Goal: Register for event/course

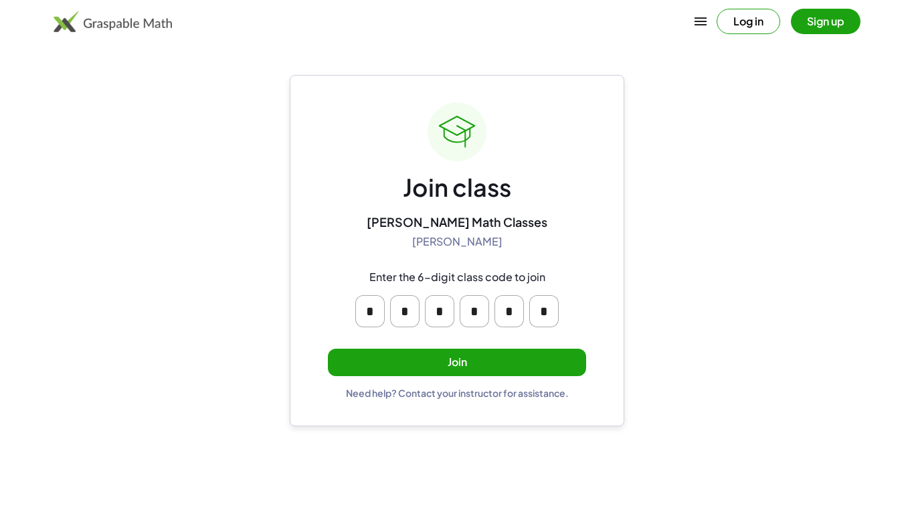
click at [557, 371] on button "Join" at bounding box center [457, 362] width 258 height 27
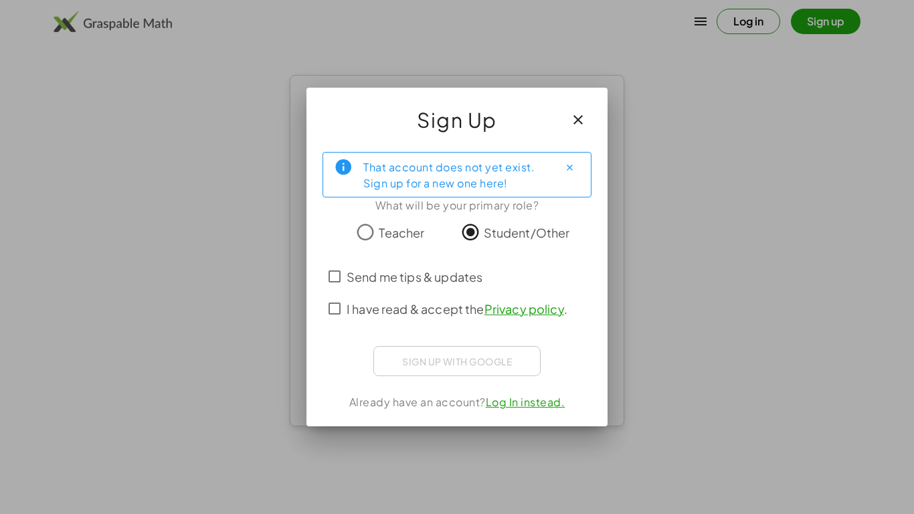
click at [414, 357] on div "Sign up with Google Sign in with Google Sign in with Google. Opens in new tab" at bounding box center [456, 361] width 167 height 30
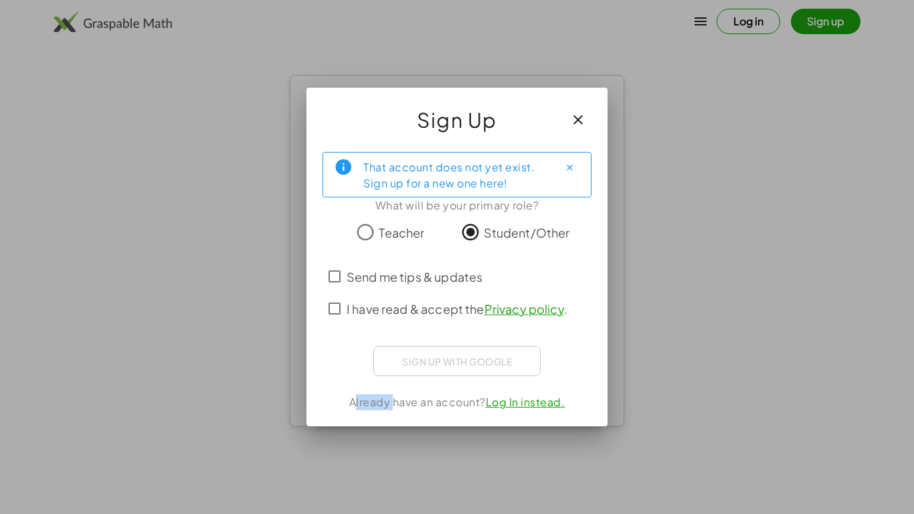
click at [414, 357] on div "Sign up with Google Sign in with Google Sign in with Google. Opens in new tab" at bounding box center [456, 361] width 167 height 30
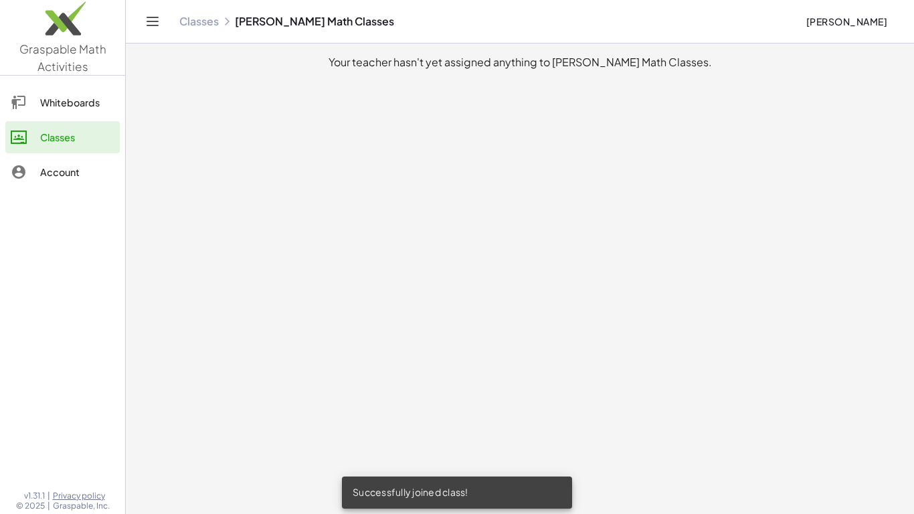
click at [296, 20] on div "Classes [PERSON_NAME] Math Classes" at bounding box center [487, 21] width 616 height 13
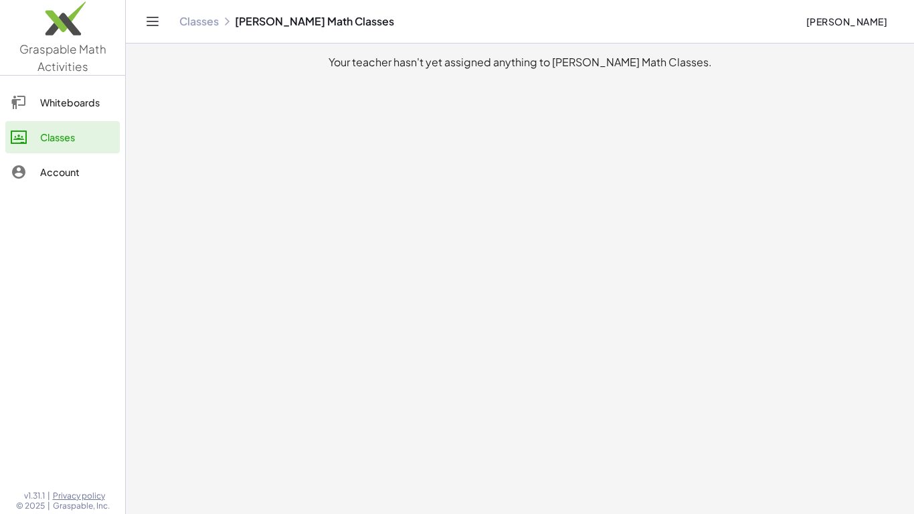
click at [459, 149] on main "Your teacher hasn't yet assigned anything to [PERSON_NAME] Math Classes." at bounding box center [520, 257] width 788 height 514
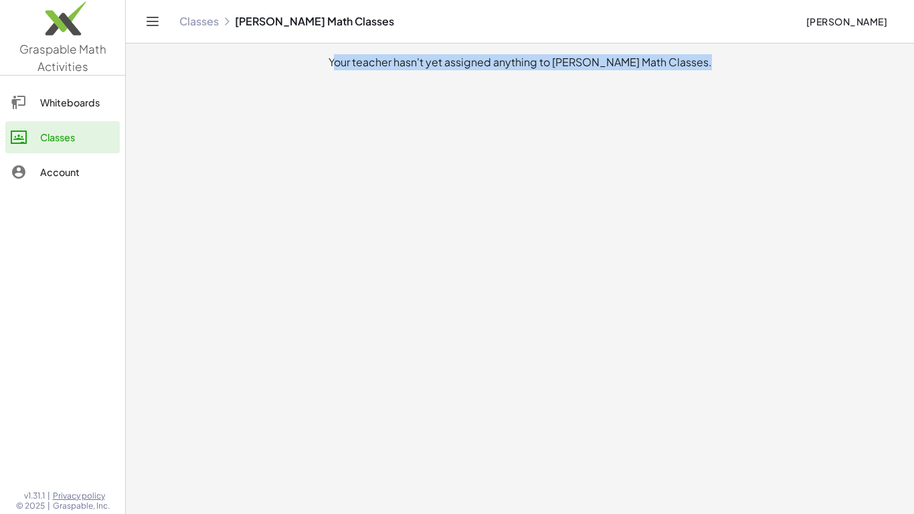
click at [459, 149] on main "Your teacher hasn't yet assigned anything to [PERSON_NAME] Math Classes." at bounding box center [520, 257] width 788 height 514
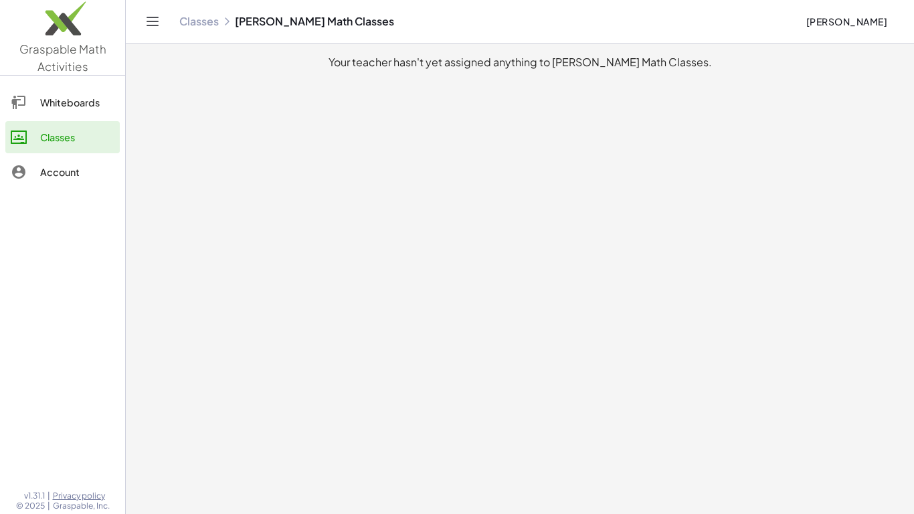
click at [459, 149] on main "Your teacher hasn't yet assigned anything to [PERSON_NAME] Math Classes." at bounding box center [520, 257] width 788 height 514
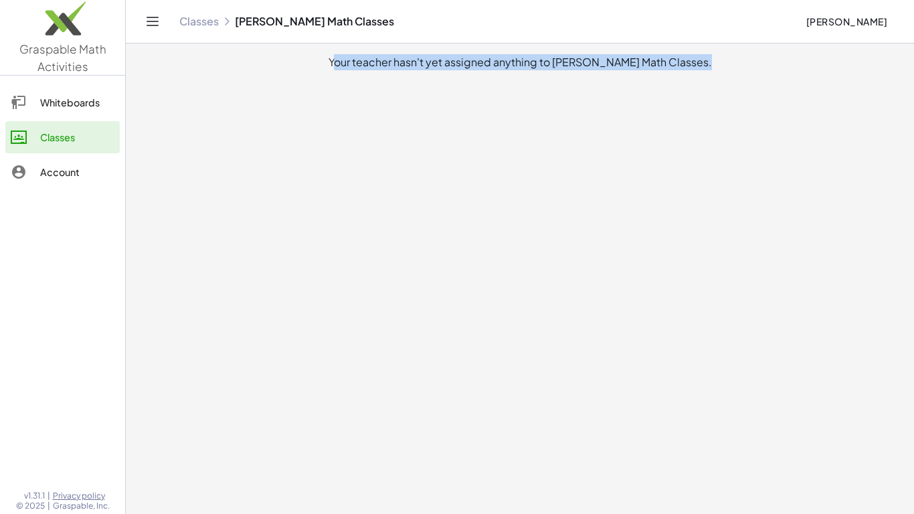
click at [459, 149] on main "Your teacher hasn't yet assigned anything to [PERSON_NAME] Math Classes." at bounding box center [520, 257] width 788 height 514
